Goal: Information Seeking & Learning: Find specific fact

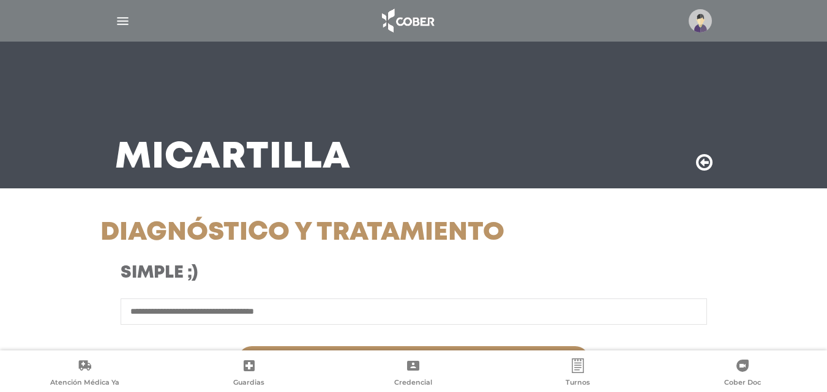
select select "*********"
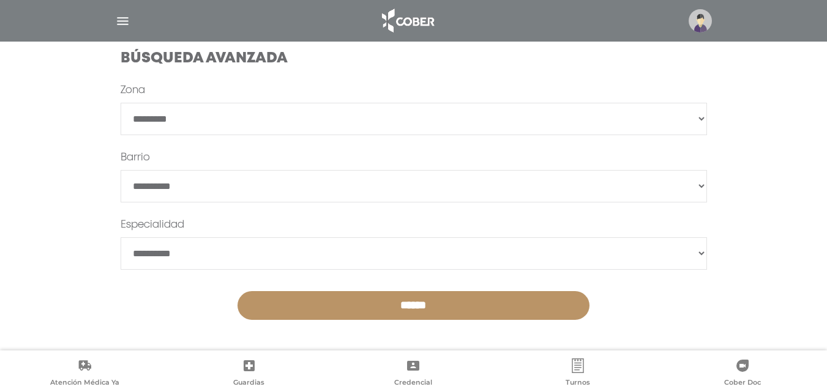
click at [408, 15] on img at bounding box center [407, 20] width 64 height 29
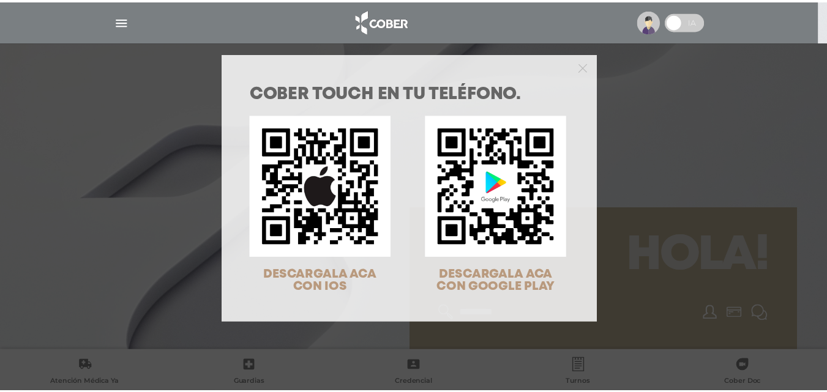
scroll to position [39, 0]
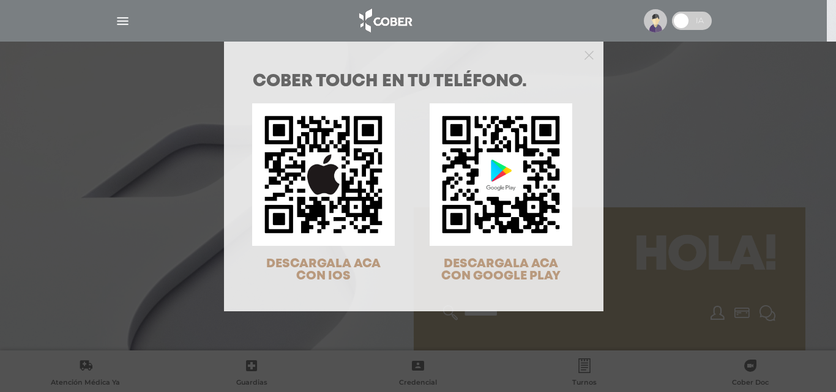
click at [587, 61] on div at bounding box center [414, 54] width 380 height 24
click at [587, 54] on icon "Close" at bounding box center [589, 55] width 9 height 9
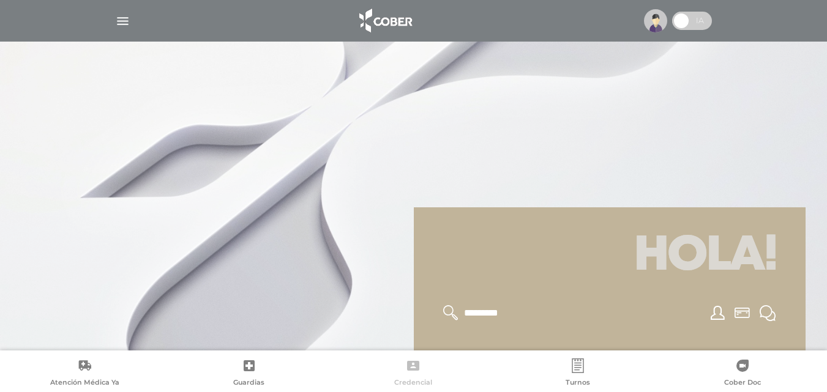
click at [421, 366] on icon at bounding box center [413, 366] width 15 height 15
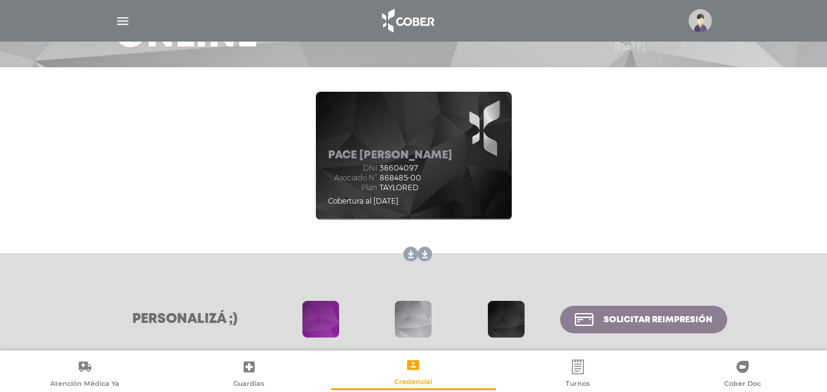
scroll to position [122, 0]
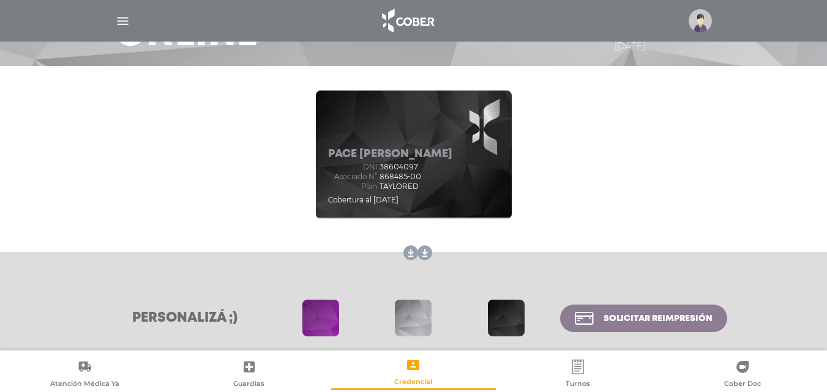
click at [415, 307] on span at bounding box center [413, 318] width 37 height 37
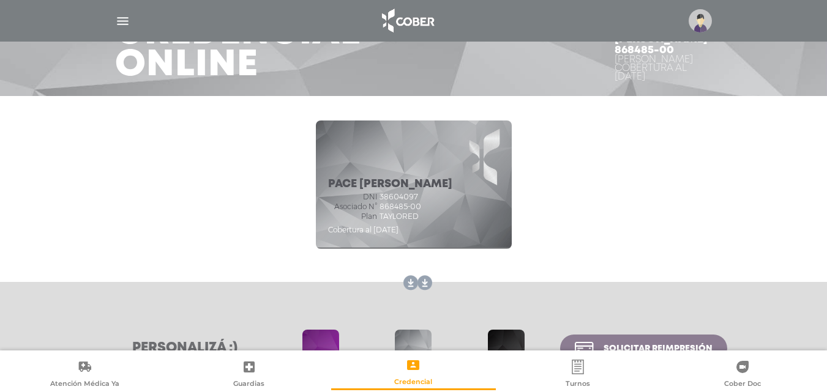
scroll to position [54, 0]
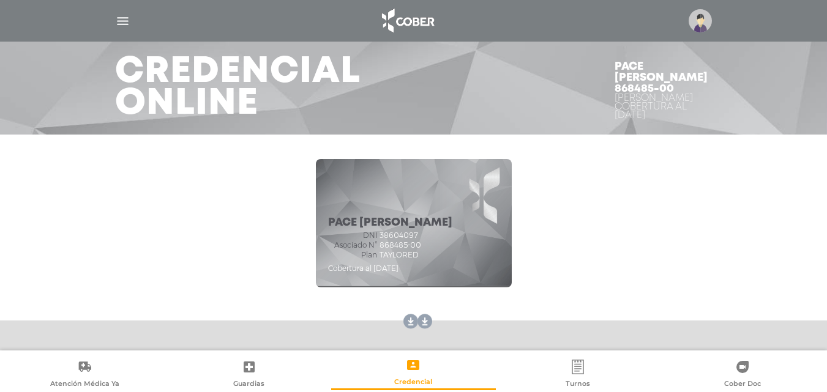
drag, startPoint x: 610, startPoint y: 100, endPoint x: 703, endPoint y: 98, distance: 93.7
click at [703, 98] on div "Pace Maria Agustina 868485-00 Cober TAYLORED Cobertura al 09/10/2025" at bounding box center [663, 91] width 127 height 88
copy div "Cober TAYLORED"
click at [425, 10] on img at bounding box center [407, 20] width 64 height 29
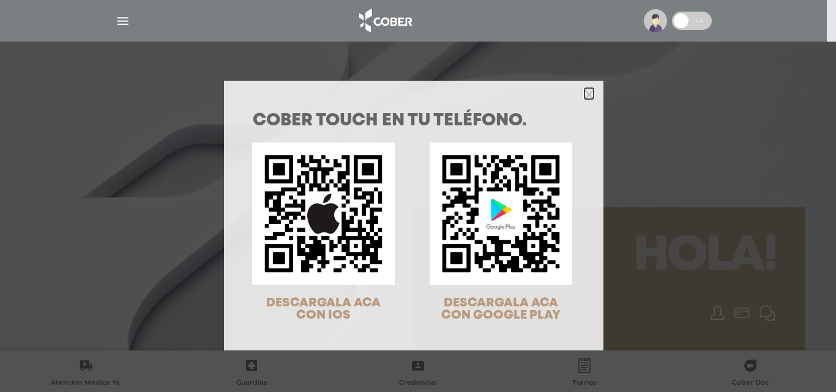
click at [586, 94] on icon "Close" at bounding box center [589, 94] width 9 height 9
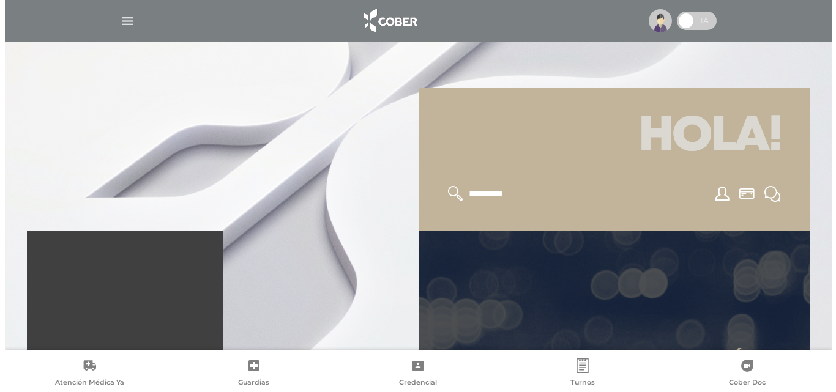
scroll to position [122, 0]
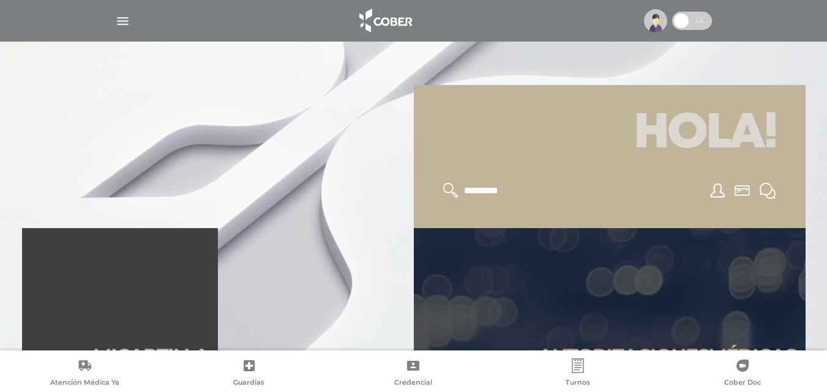
click at [114, 23] on div at bounding box center [413, 20] width 627 height 29
click at [116, 23] on img "button" at bounding box center [122, 20] width 15 height 15
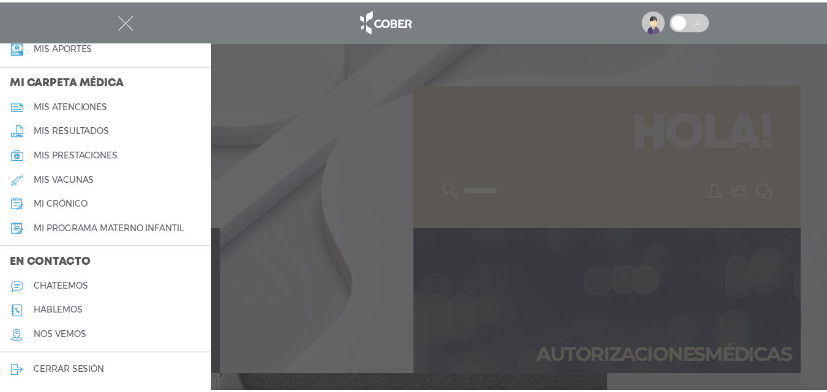
scroll to position [552, 0]
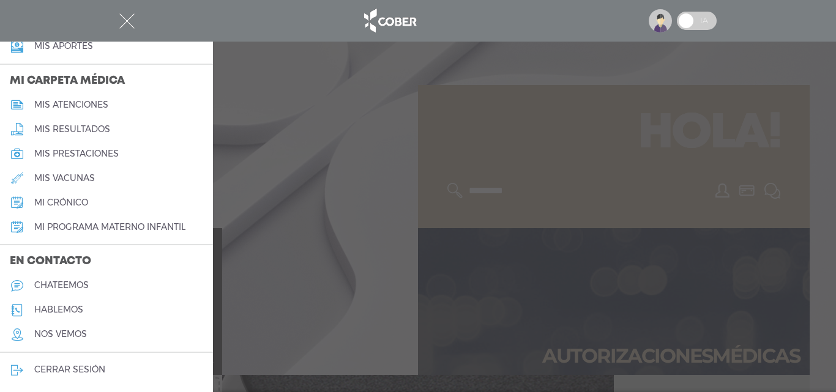
click at [479, 302] on div at bounding box center [418, 196] width 836 height 392
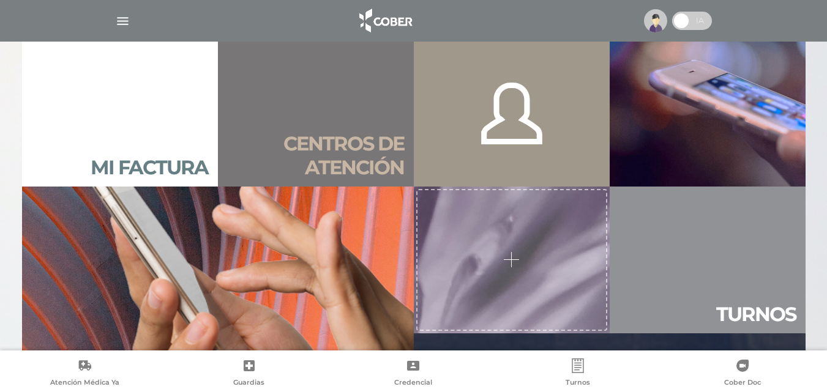
scroll to position [894, 0]
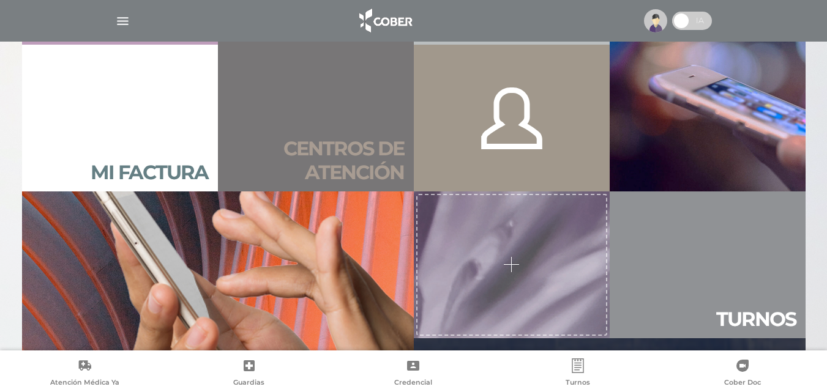
click at [379, 142] on h2 "Centros de atención" at bounding box center [316, 160] width 176 height 47
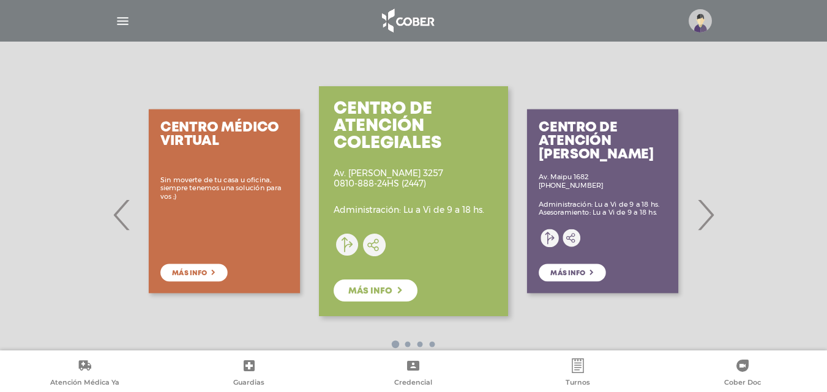
scroll to position [184, 0]
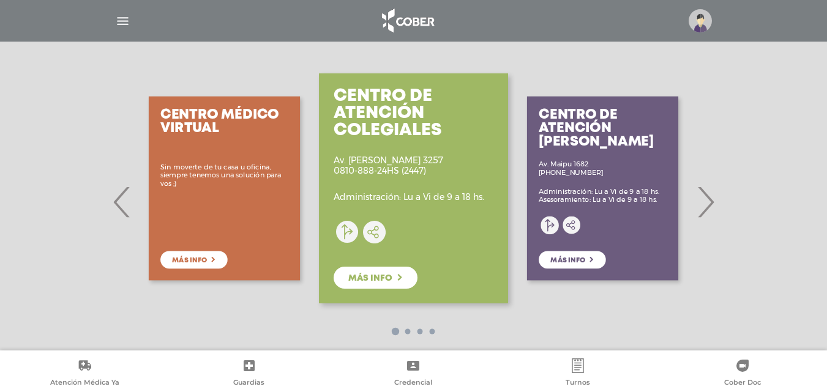
click at [712, 197] on span "›" at bounding box center [706, 202] width 24 height 66
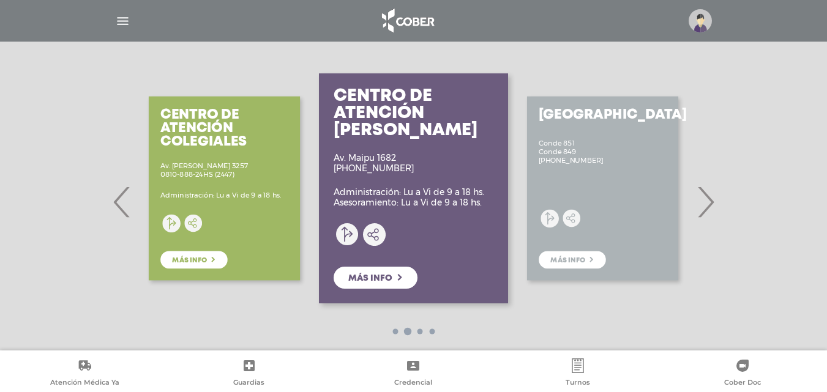
click at [712, 197] on span "›" at bounding box center [706, 202] width 24 height 66
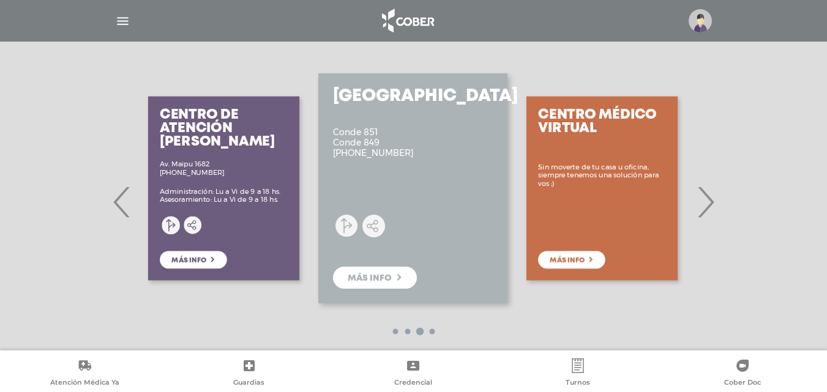
click at [712, 197] on span "›" at bounding box center [706, 202] width 24 height 66
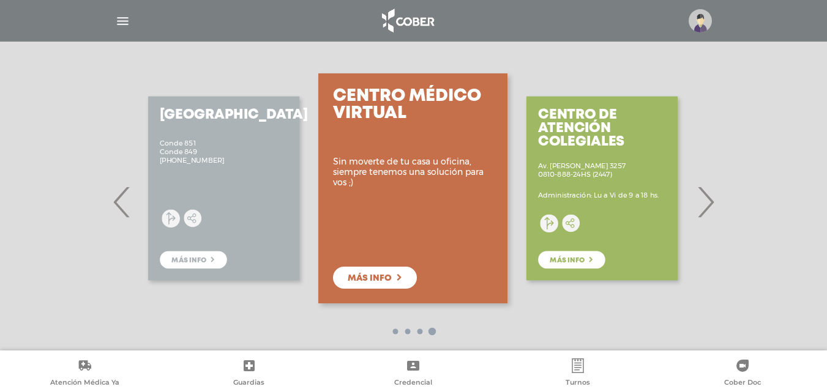
click at [712, 197] on span "›" at bounding box center [706, 202] width 24 height 66
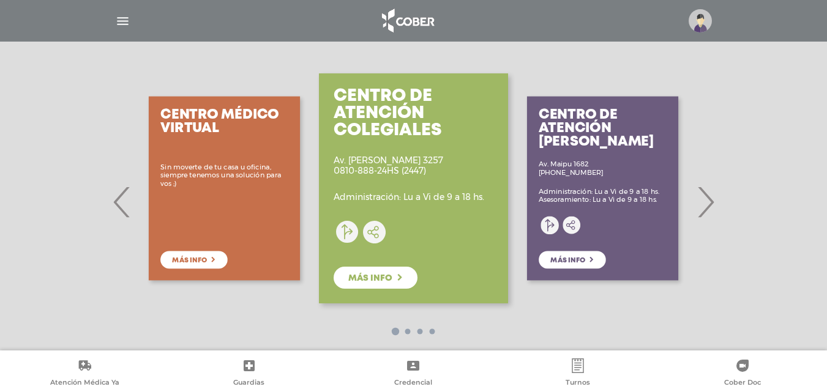
click at [712, 197] on span "›" at bounding box center [706, 202] width 24 height 66
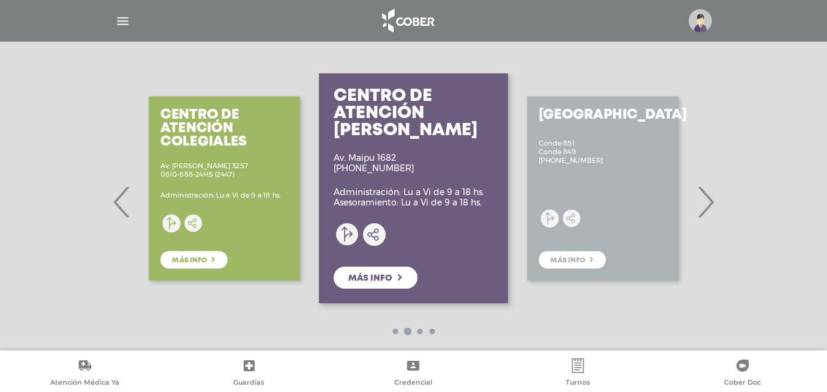
click at [712, 197] on span "›" at bounding box center [706, 202] width 24 height 66
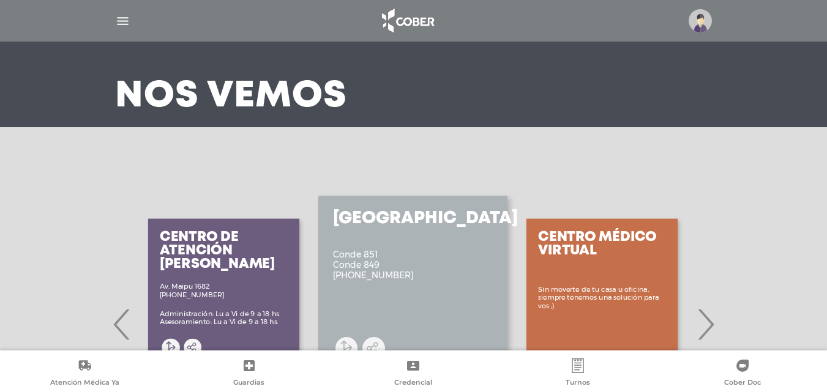
scroll to position [0, 0]
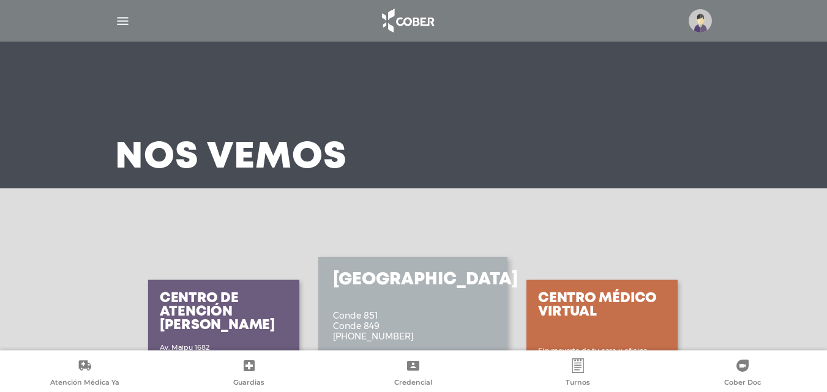
click at [119, 20] on img "button" at bounding box center [122, 20] width 15 height 15
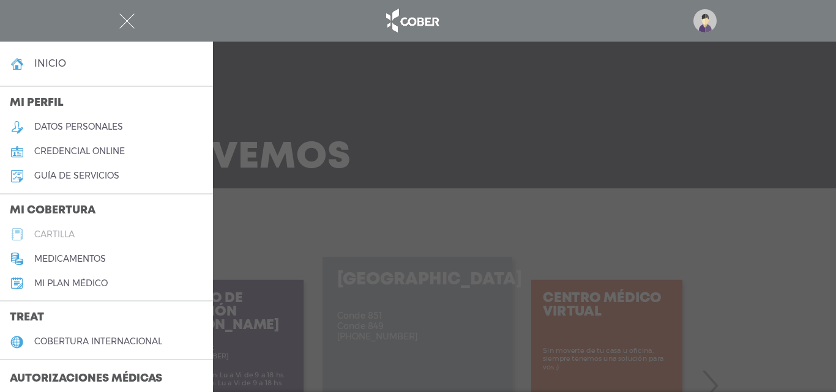
click at [40, 236] on h5 "cartilla" at bounding box center [54, 235] width 40 height 10
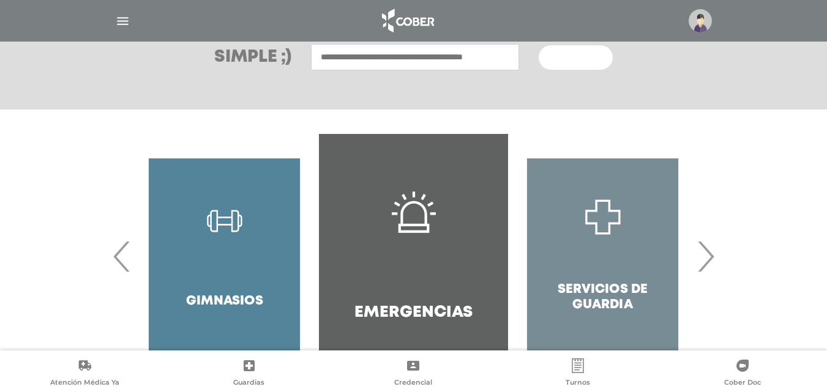
scroll to position [236, 0]
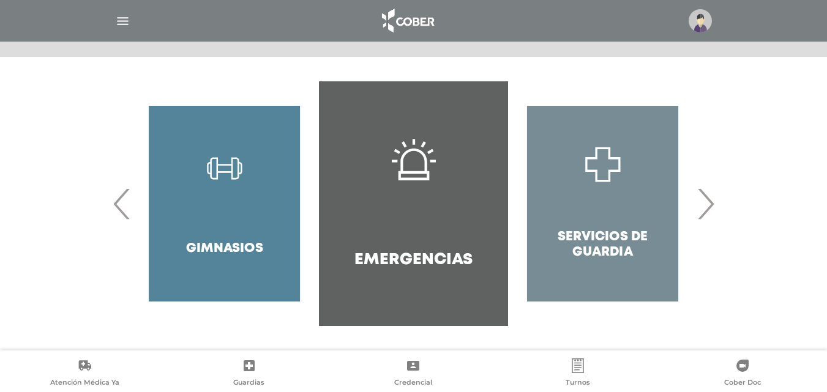
click at [703, 212] on span "›" at bounding box center [706, 204] width 24 height 66
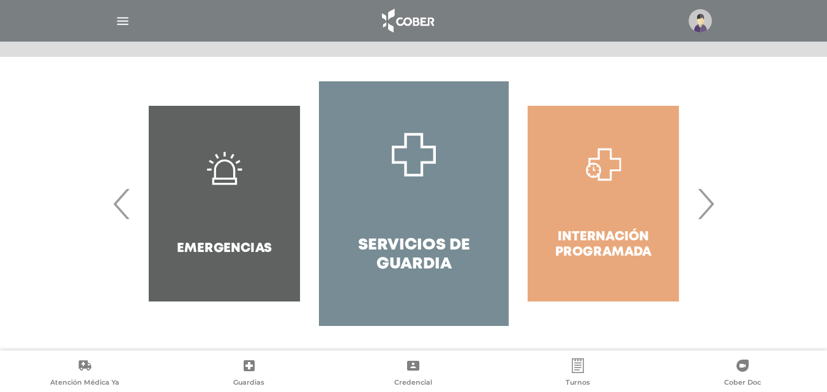
click at [703, 212] on span "›" at bounding box center [706, 204] width 24 height 66
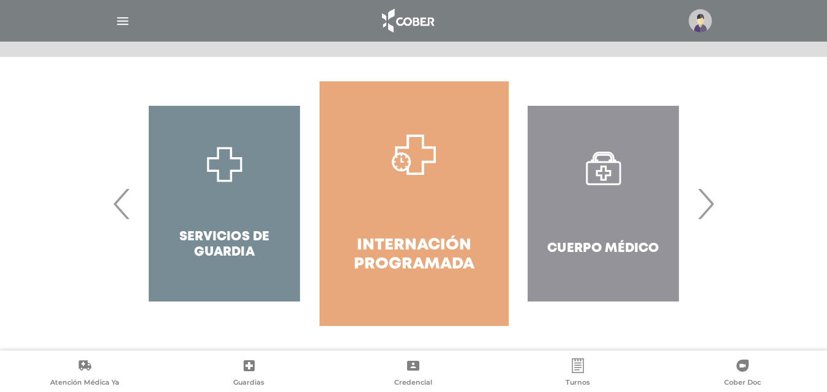
click at [703, 212] on span "›" at bounding box center [706, 204] width 24 height 66
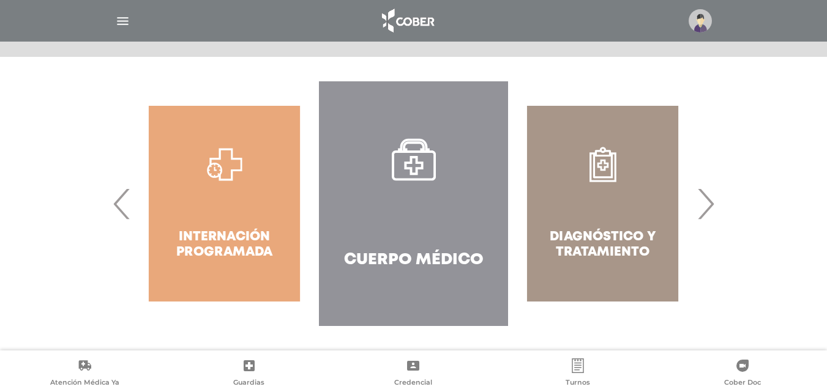
click at [703, 212] on span "›" at bounding box center [706, 204] width 24 height 66
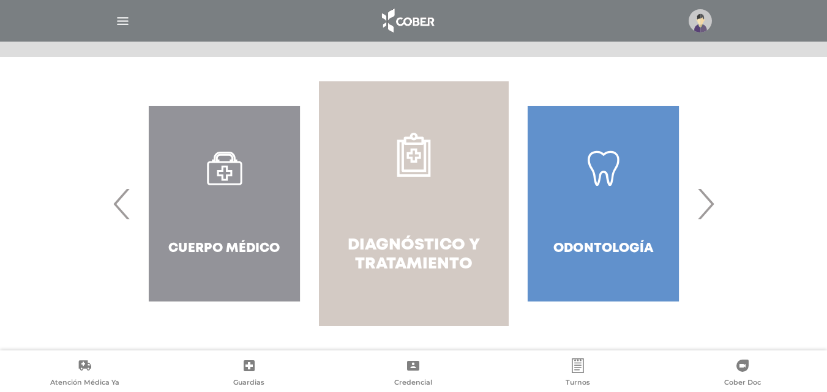
click at [410, 245] on h4 "Diagnóstico y Tratamiento" at bounding box center [413, 255] width 145 height 38
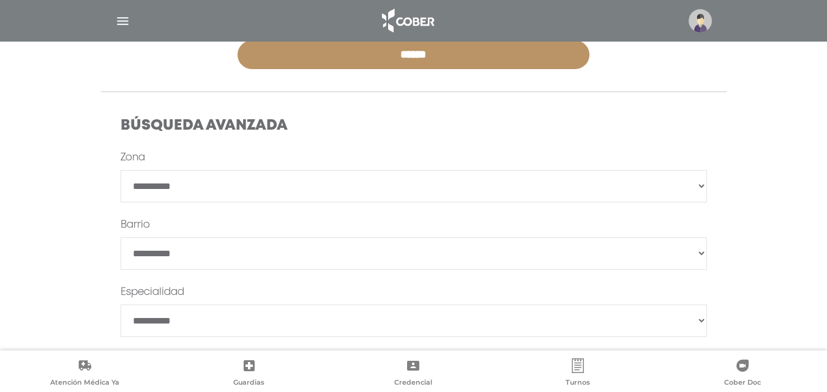
scroll to position [367, 0]
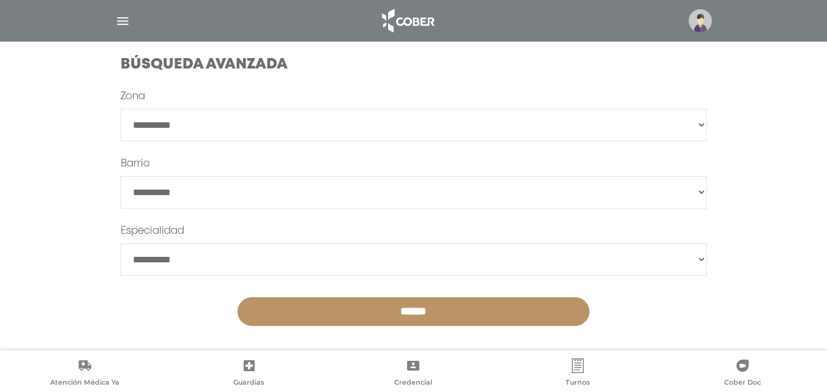
click at [419, 273] on select "**********" at bounding box center [414, 260] width 586 height 32
click at [334, 255] on select "**********" at bounding box center [414, 260] width 586 height 32
select select "**********"
click at [121, 244] on select "**********" at bounding box center [414, 260] width 586 height 32
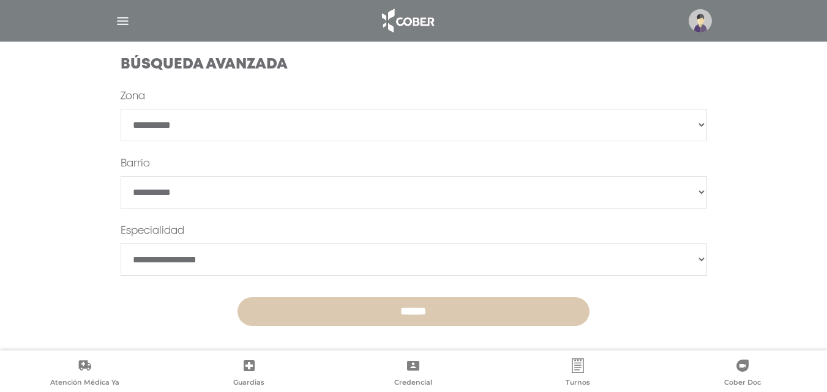
click at [310, 315] on input "******" at bounding box center [414, 312] width 352 height 29
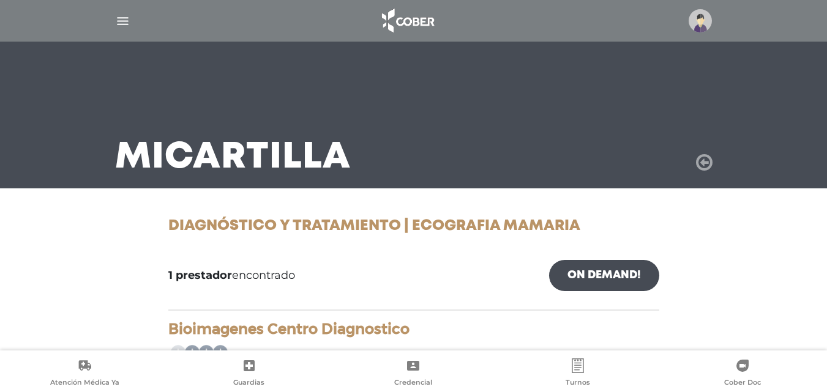
click at [708, 167] on icon at bounding box center [704, 163] width 17 height 20
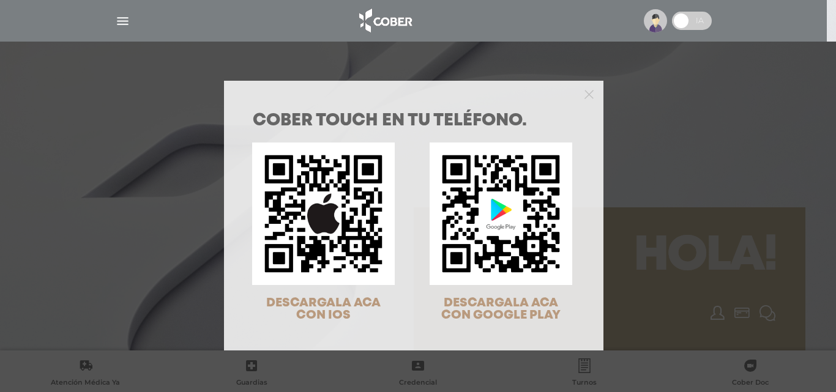
click at [590, 92] on div at bounding box center [414, 93] width 380 height 24
click at [588, 93] on icon "Close" at bounding box center [589, 94] width 9 height 9
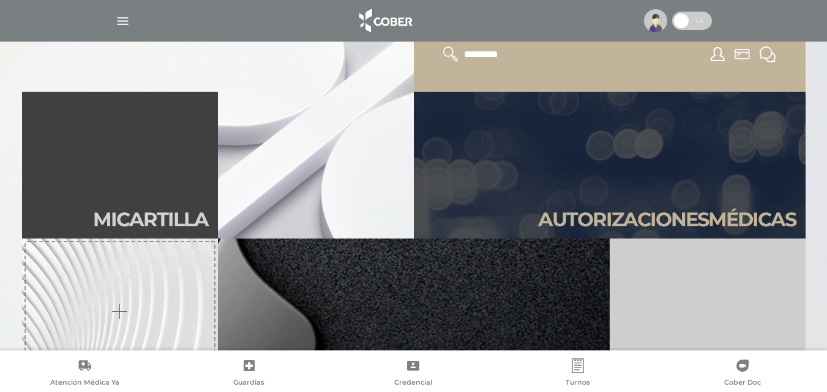
scroll to position [245, 0]
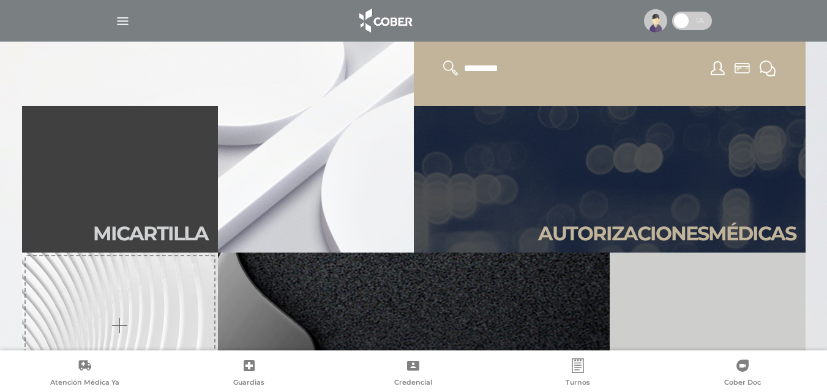
click at [482, 79] on div at bounding box center [610, 68] width 362 height 45
click at [481, 73] on input "text" at bounding box center [513, 69] width 100 height 16
click at [395, 28] on img at bounding box center [385, 20] width 64 height 29
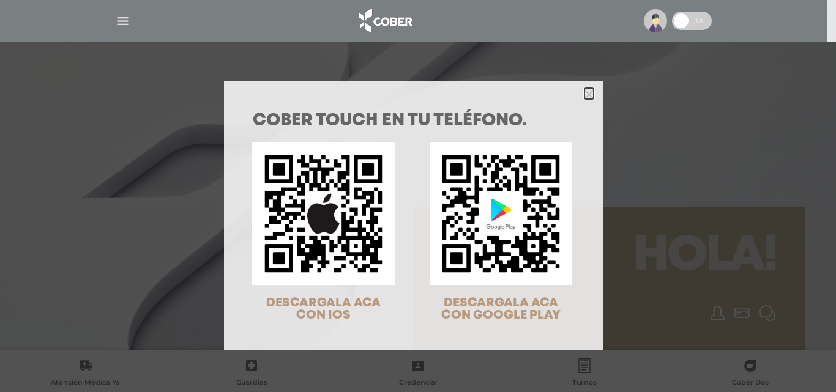
click at [586, 94] on icon "Close" at bounding box center [589, 94] width 9 height 9
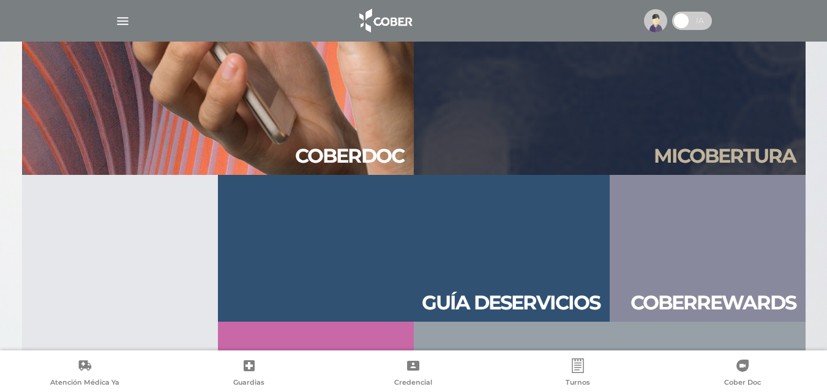
scroll to position [1200, 0]
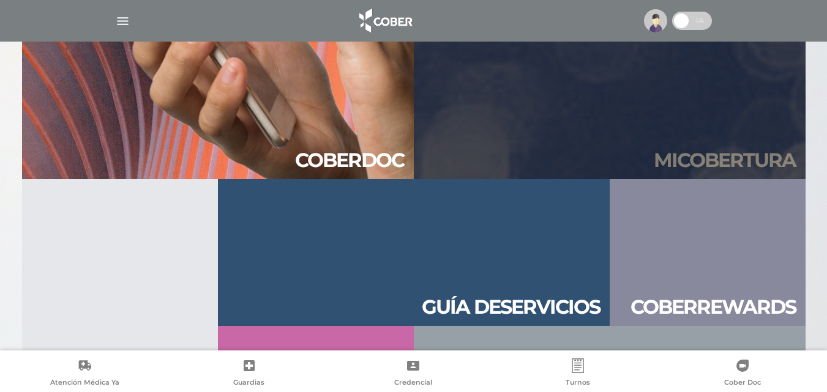
click at [694, 157] on h2 "Mi cober tura" at bounding box center [725, 160] width 142 height 23
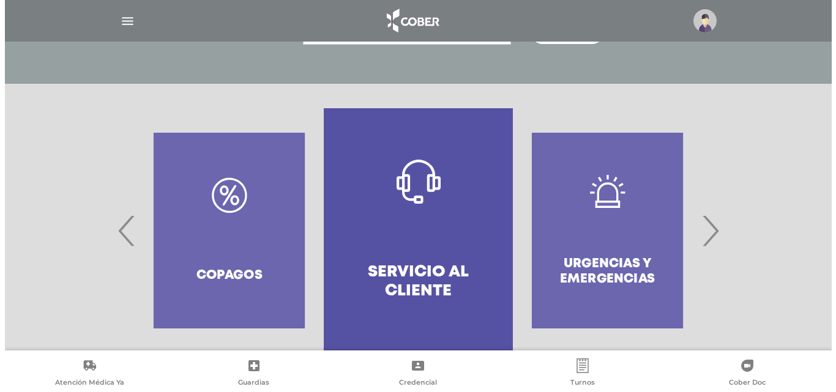
scroll to position [236, 0]
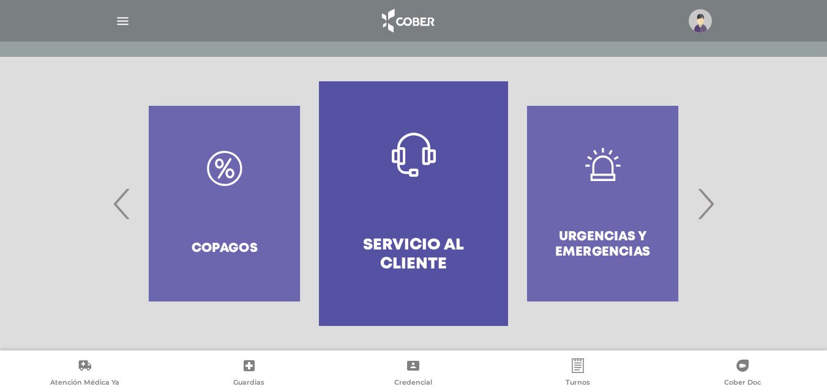
click at [706, 209] on span "›" at bounding box center [706, 204] width 24 height 66
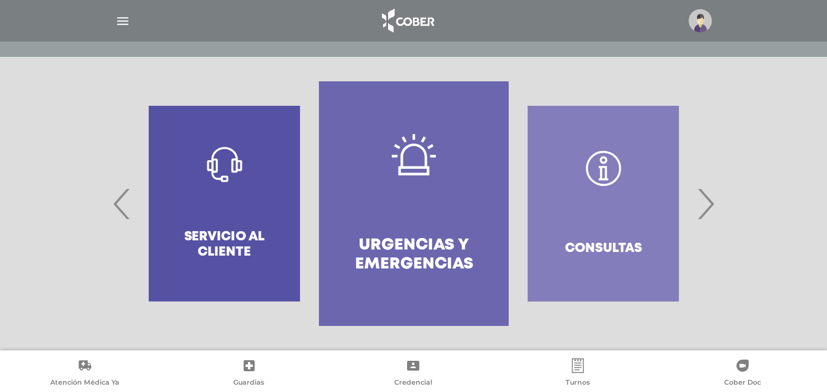
click at [706, 209] on span "›" at bounding box center [706, 204] width 24 height 66
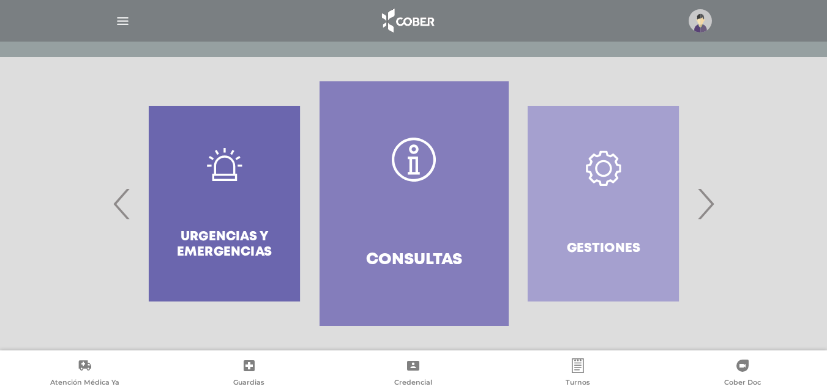
click at [706, 209] on span "›" at bounding box center [706, 204] width 24 height 66
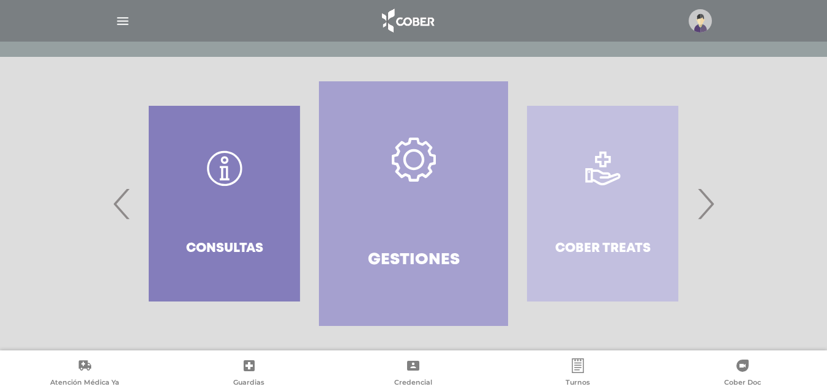
click at [706, 209] on span "›" at bounding box center [706, 204] width 24 height 66
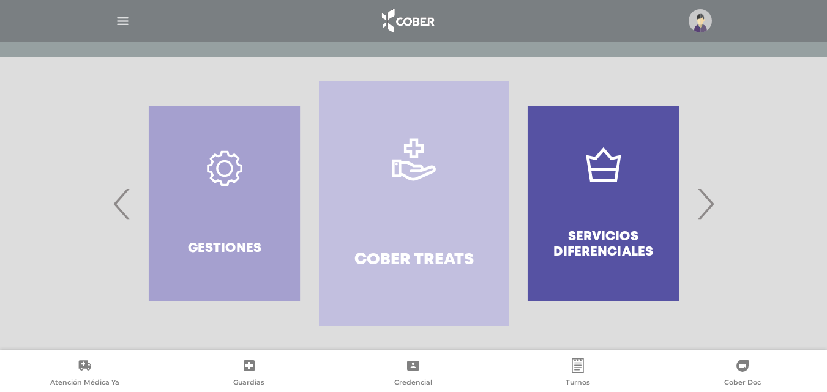
click at [707, 208] on span "›" at bounding box center [706, 204] width 24 height 66
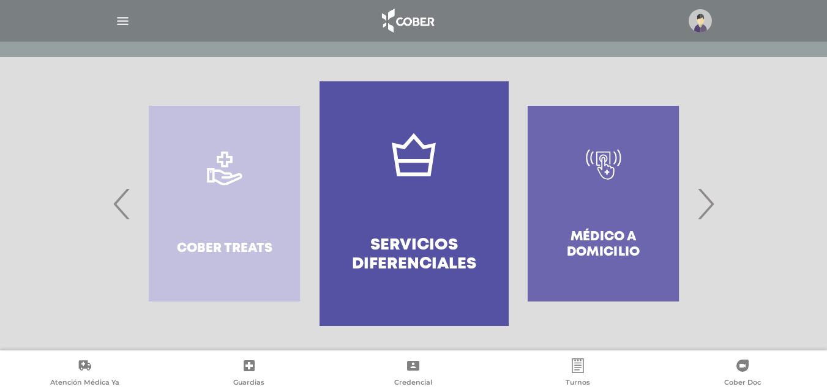
click at [254, 369] on icon at bounding box center [249, 366] width 11 height 11
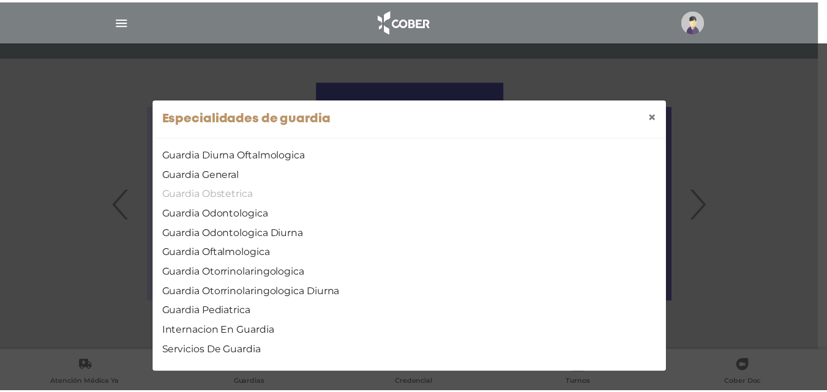
scroll to position [5, 0]
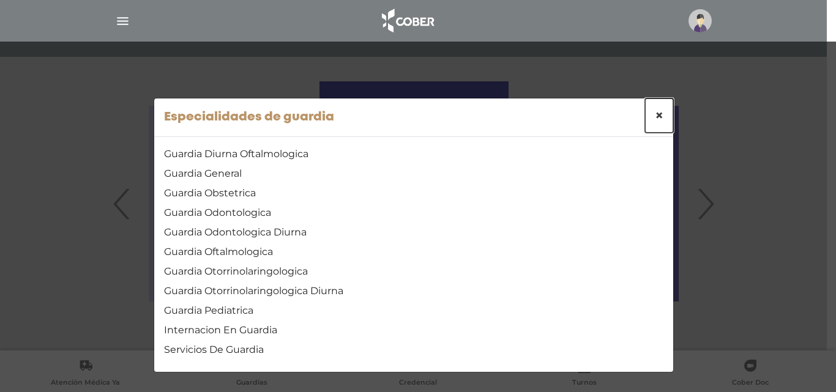
click at [650, 125] on button "×" at bounding box center [659, 116] width 28 height 34
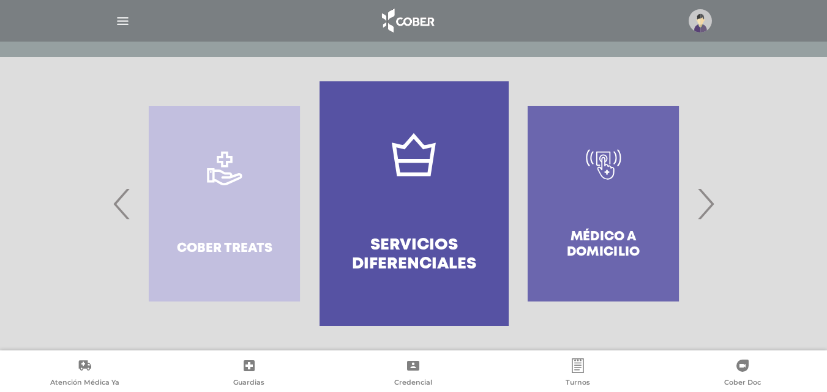
scroll to position [0, 0]
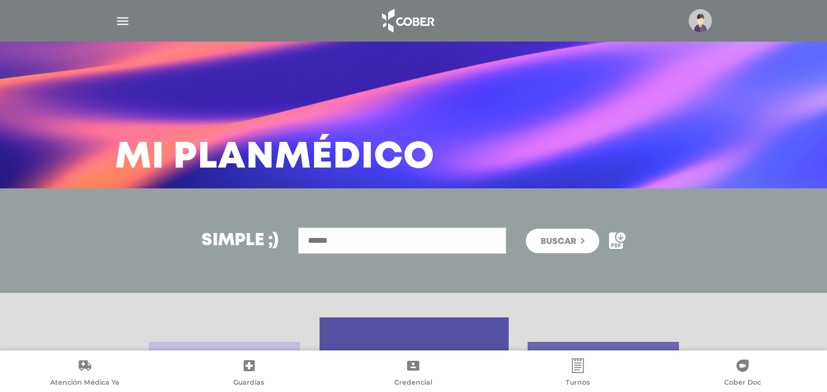
click at [118, 18] on img "button" at bounding box center [122, 20] width 15 height 15
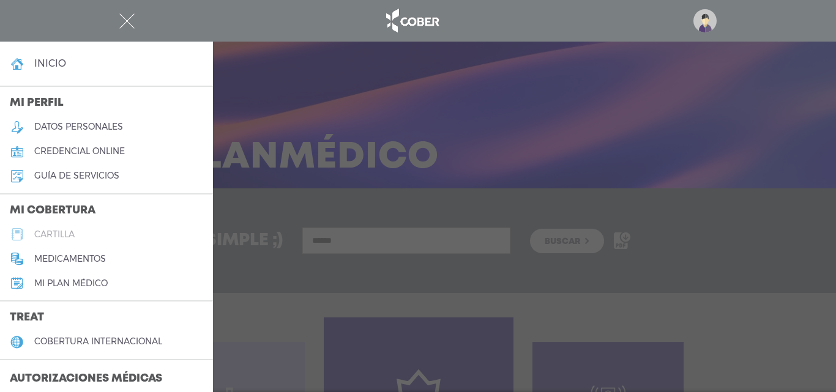
click at [48, 233] on h5 "cartilla" at bounding box center [54, 235] width 40 height 10
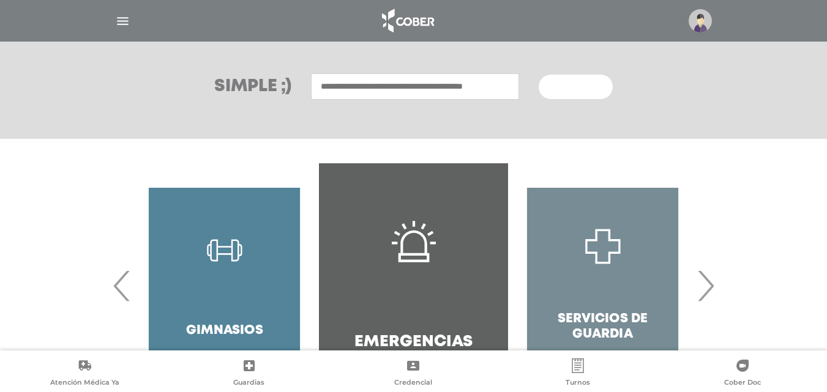
scroll to position [53, 0]
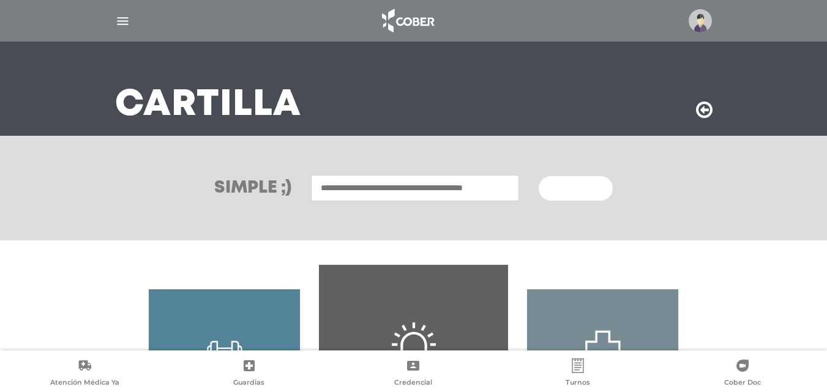
click at [395, 181] on input "text" at bounding box center [415, 188] width 208 height 26
click at [455, 194] on input "text" at bounding box center [415, 188] width 208 height 26
type input "*********"
click at [539, 176] on button "Buscar" at bounding box center [575, 188] width 73 height 24
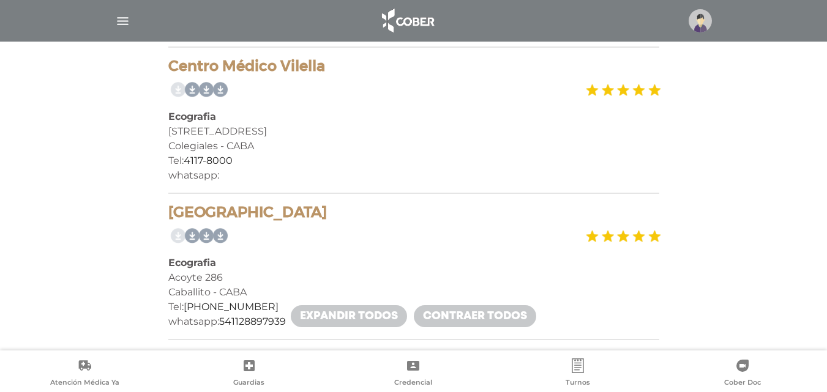
scroll to position [857, 0]
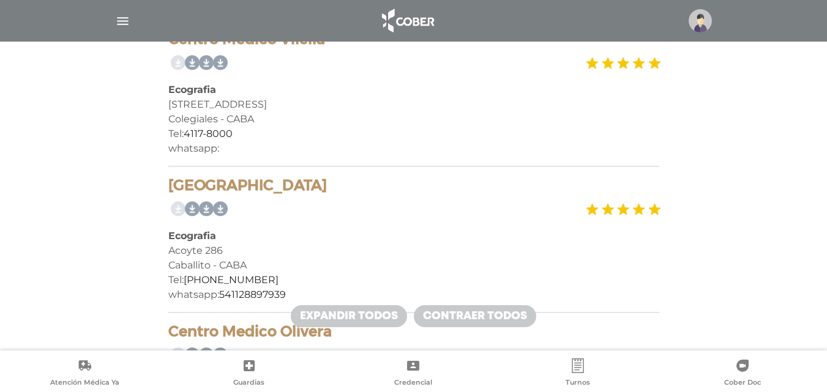
drag, startPoint x: 165, startPoint y: 189, endPoint x: 381, endPoint y: 182, distance: 216.8
copy h4 "Centro Medico Deragopyan"
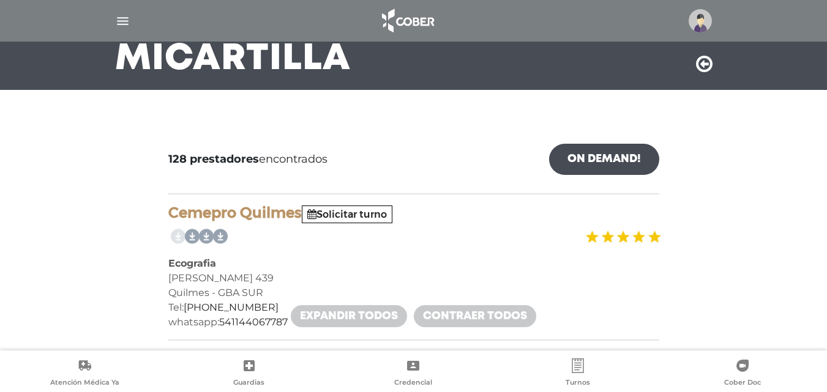
scroll to position [61, 0]
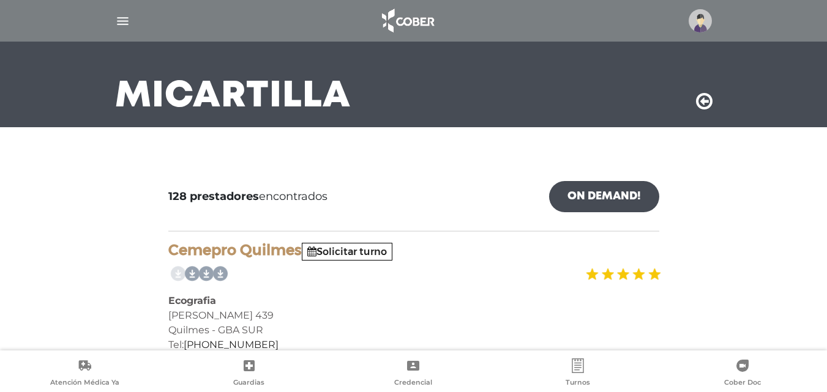
click at [694, 97] on div "Mi Cartilla" at bounding box center [413, 53] width 627 height 147
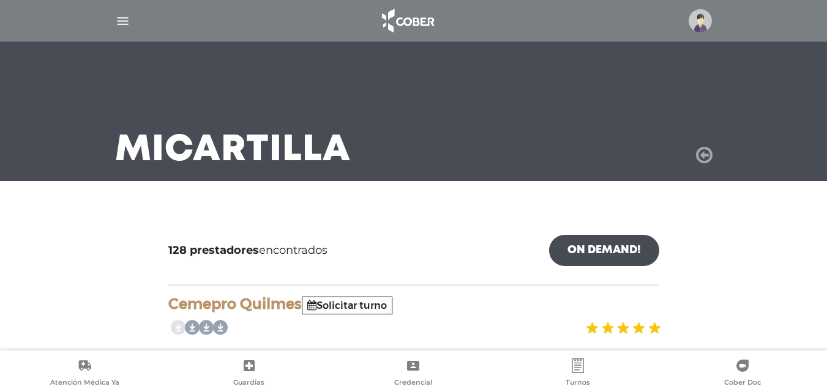
click at [709, 97] on div "Mi Cartilla" at bounding box center [413, 107] width 627 height 147
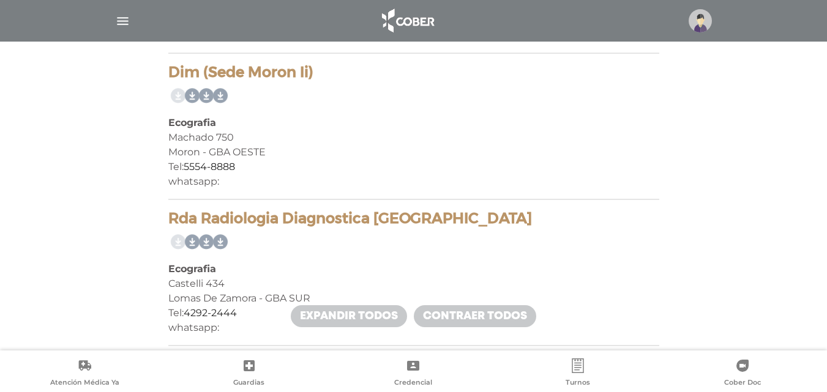
scroll to position [2081, 0]
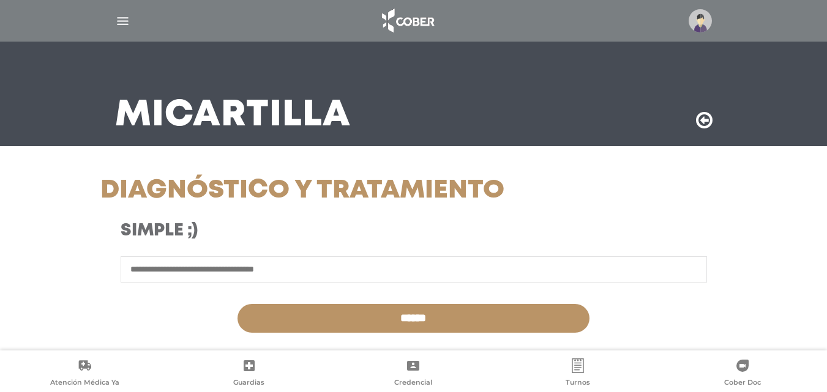
scroll to position [61, 0]
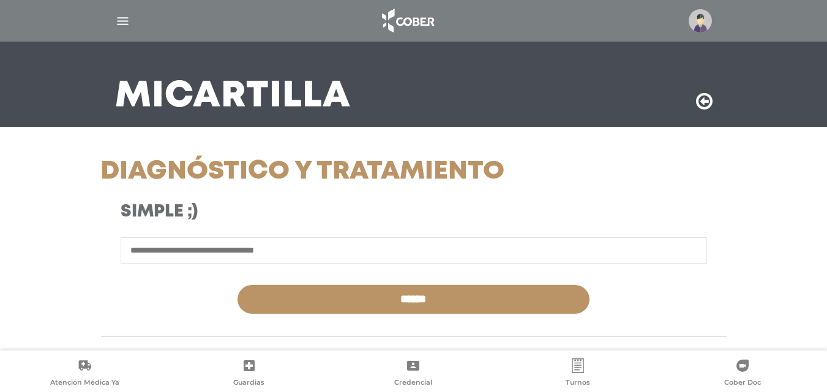
click at [395, 378] on span "Credencial" at bounding box center [413, 383] width 38 height 11
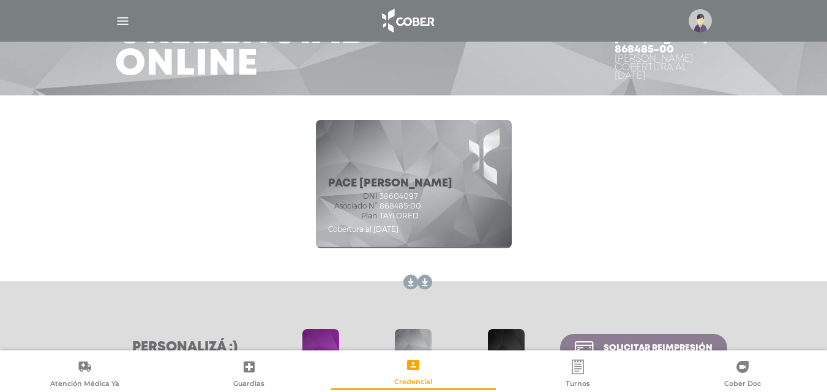
scroll to position [122, 0]
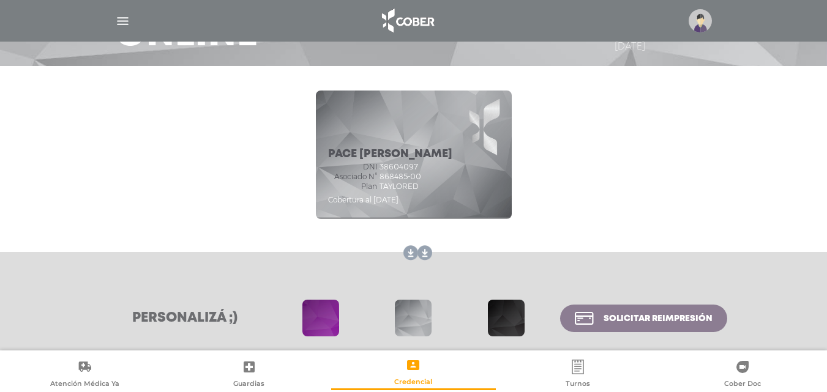
drag, startPoint x: 422, startPoint y: 184, endPoint x: 329, endPoint y: 178, distance: 92.6
click at [329, 178] on div "dni 38604097 Asociado N° 868485-00 Plan TAYLORED" at bounding box center [390, 177] width 124 height 28
copy div "Asociado N° 868485-00 Plan TAYLORED"
